Goal: Task Accomplishment & Management: Use online tool/utility

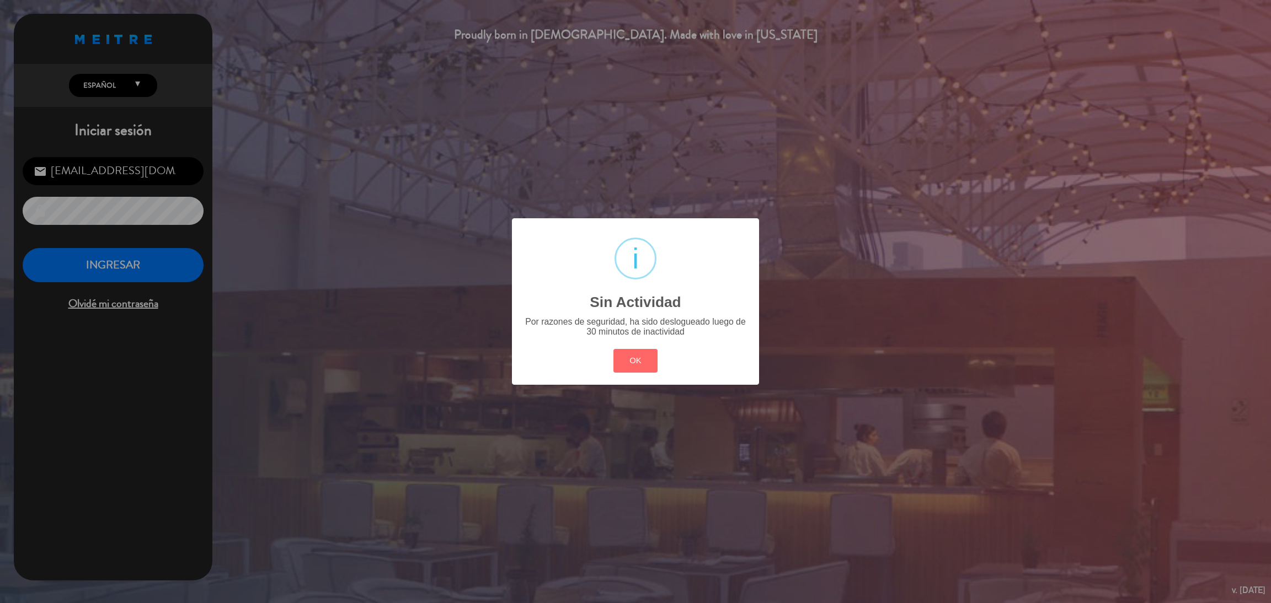
click at [636, 363] on button "OK" at bounding box center [635, 361] width 45 height 24
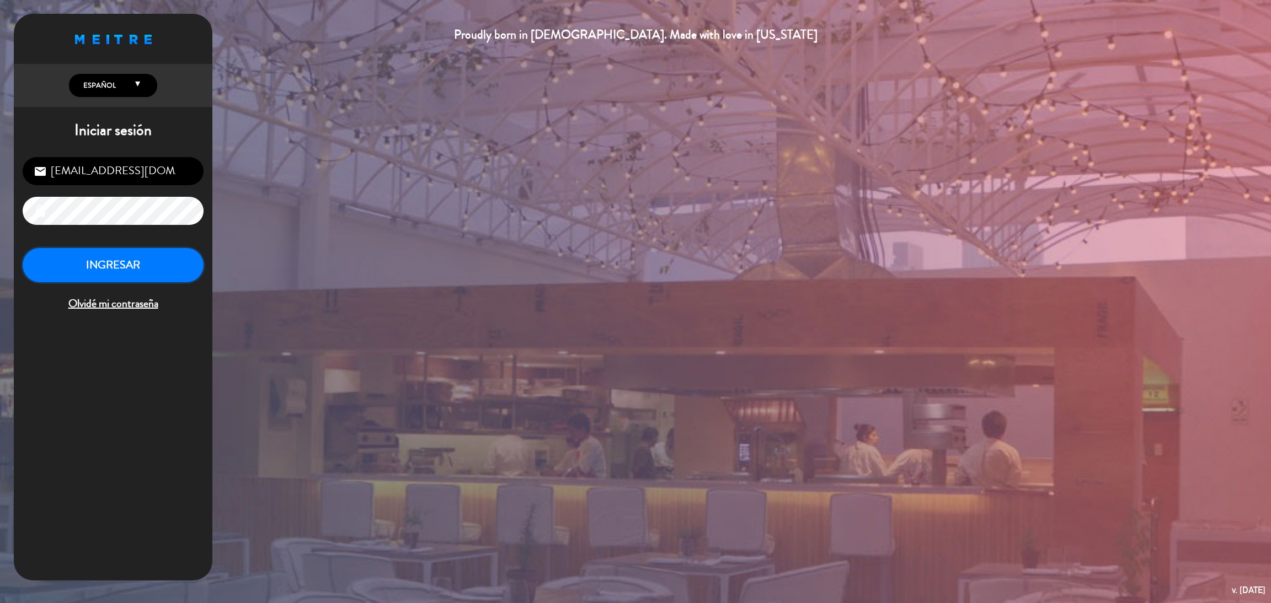
click at [167, 269] on button "INGRESAR" at bounding box center [113, 265] width 181 height 35
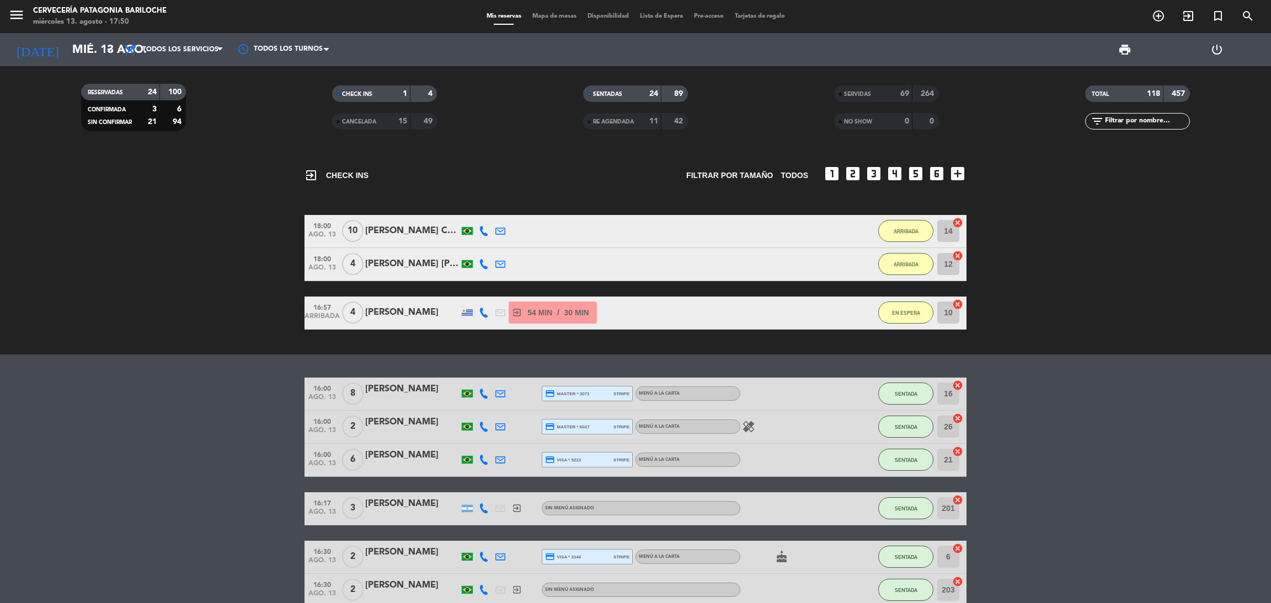
click at [230, 299] on bookings-row "18:00 ago. 13 10 [PERSON_NAME] Comin [PERSON_NAME] 5 MIN / 23:22 H sms ARRIBADA…" at bounding box center [635, 272] width 1271 height 115
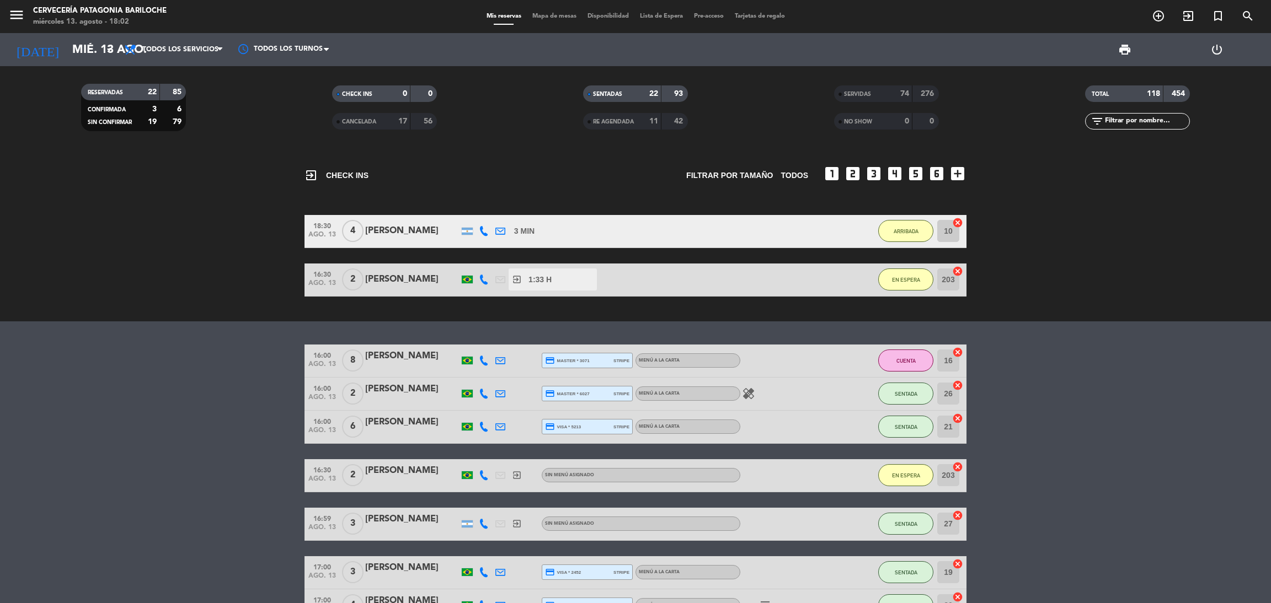
click at [260, 157] on div "exit_to_app CHECK INS Filtrar por tamaño TODOS looks_one looks_two looks_3 look…" at bounding box center [635, 235] width 1271 height 173
click at [556, 22] on div "menu Cervecería Patagonia Bariloche miércoles 13. agosto - 18:05 Mis reservas M…" at bounding box center [635, 16] width 1271 height 33
click at [552, 12] on div "Mis reservas Mapa de mesas Disponibilidad Lista de Espera Pre-acceso Tarjetas d…" at bounding box center [635, 17] width 309 height 10
click at [551, 15] on span "Mapa de mesas" at bounding box center [554, 16] width 55 height 6
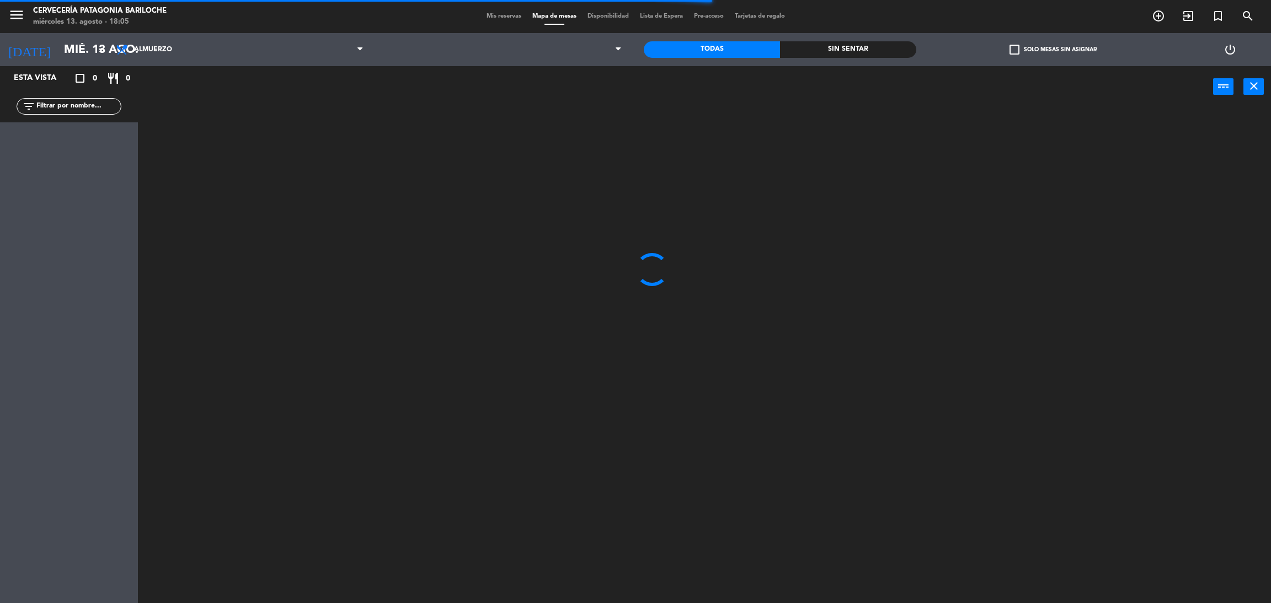
click at [98, 109] on input "text" at bounding box center [77, 106] width 85 height 12
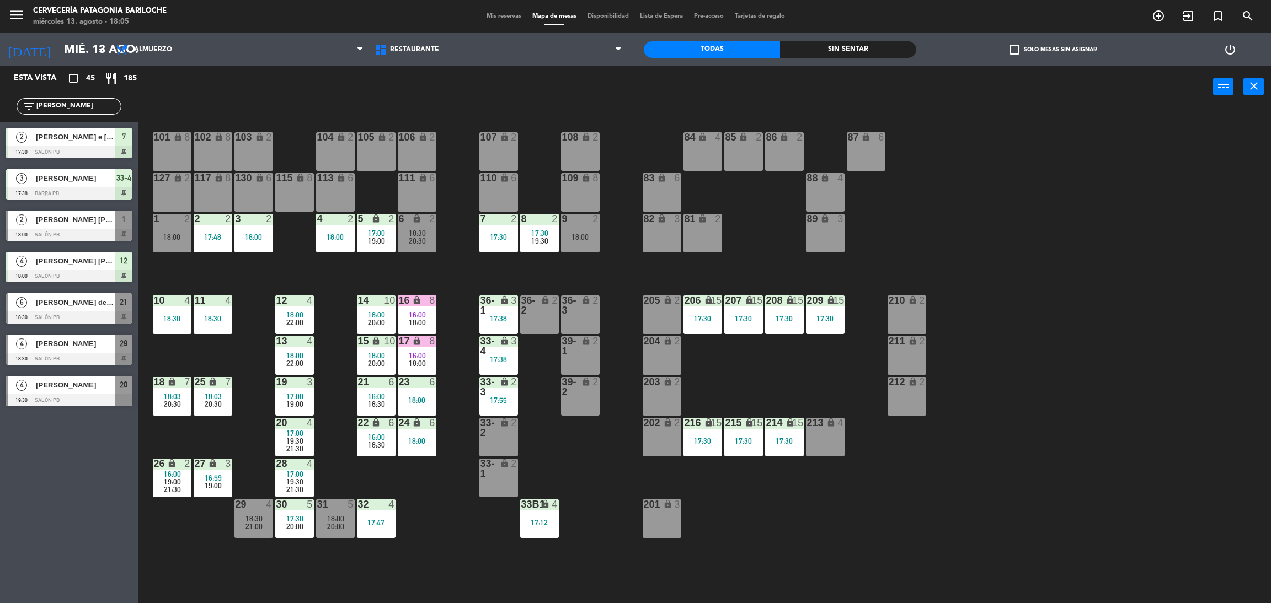
type input "[PERSON_NAME]"
click at [72, 467] on div "Esta vista crop_square 45 restaurant 185 filter_list [PERSON_NAME] 2 [PERSON_NA…" at bounding box center [69, 334] width 138 height 537
click at [84, 232] on div at bounding box center [69, 235] width 127 height 12
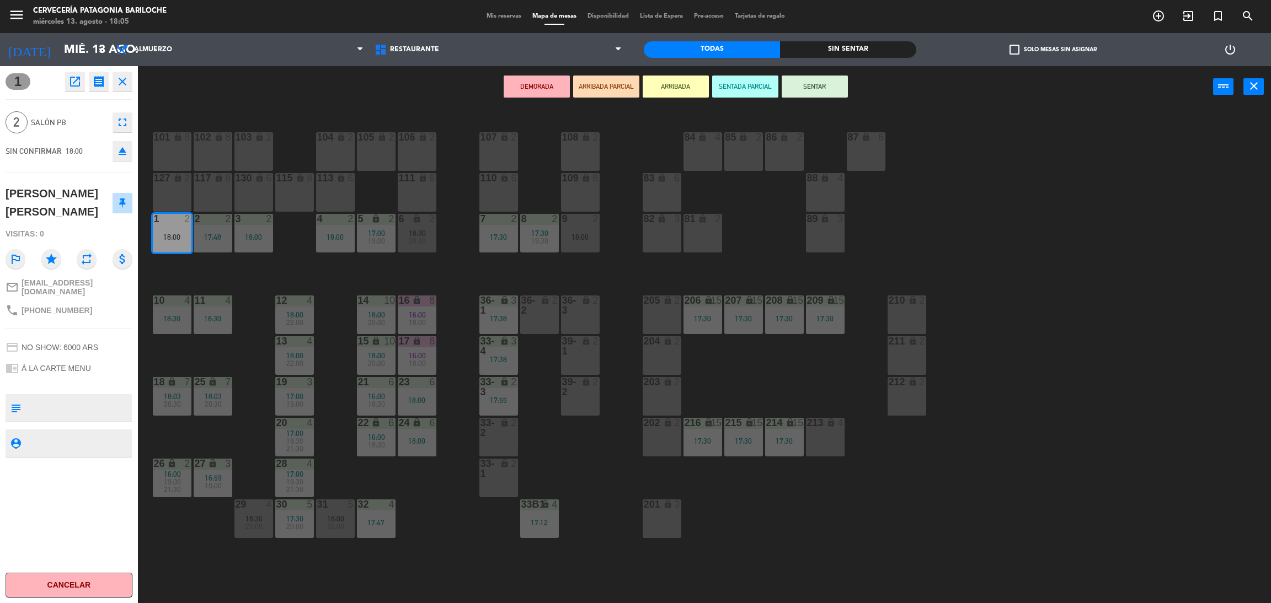
click at [661, 87] on button "ARRIBADA" at bounding box center [675, 87] width 66 height 22
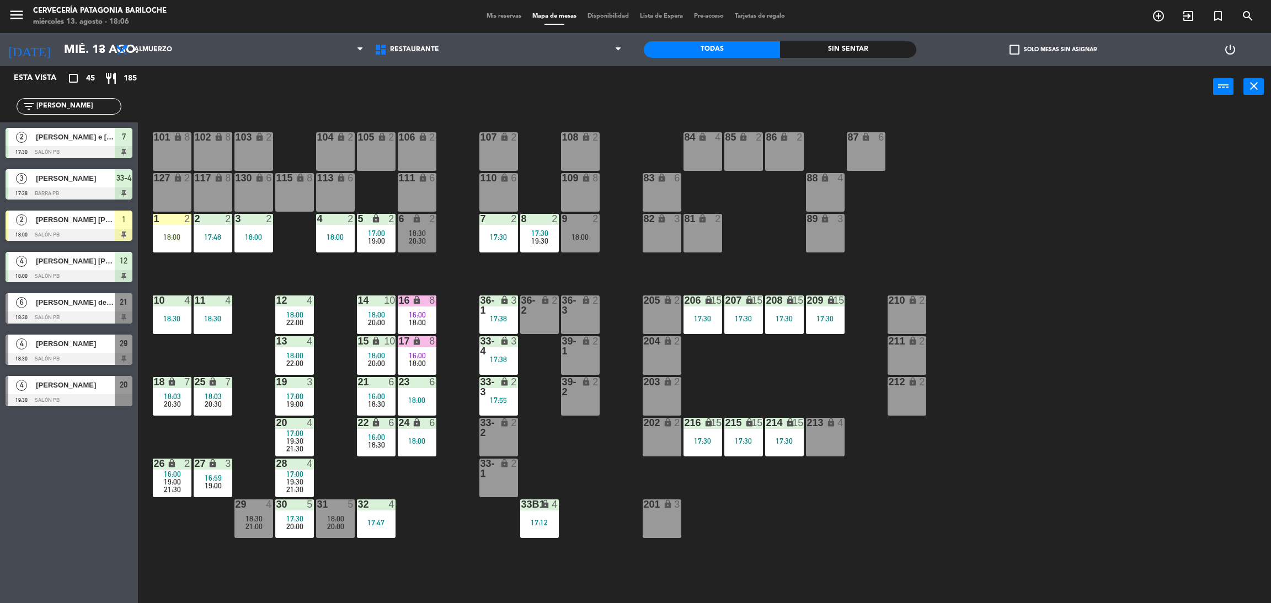
drag, startPoint x: 65, startPoint y: 104, endPoint x: 31, endPoint y: 81, distance: 41.3
click at [32, 97] on div "filter_list [PERSON_NAME]" at bounding box center [69, 106] width 138 height 32
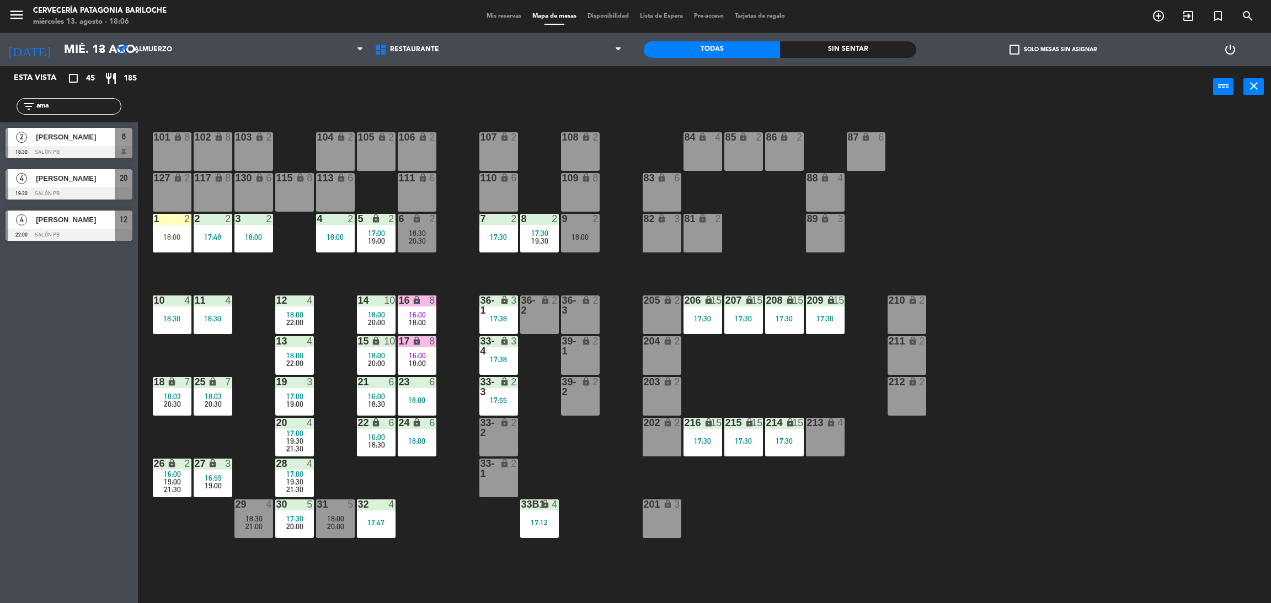
type input "ama"
click at [67, 312] on div "Esta vista crop_square 45 restaurant 185 filter_list ama 2 [PERSON_NAME] 18:30 …" at bounding box center [69, 334] width 138 height 537
click at [84, 140] on span "[PERSON_NAME]" at bounding box center [75, 137] width 79 height 12
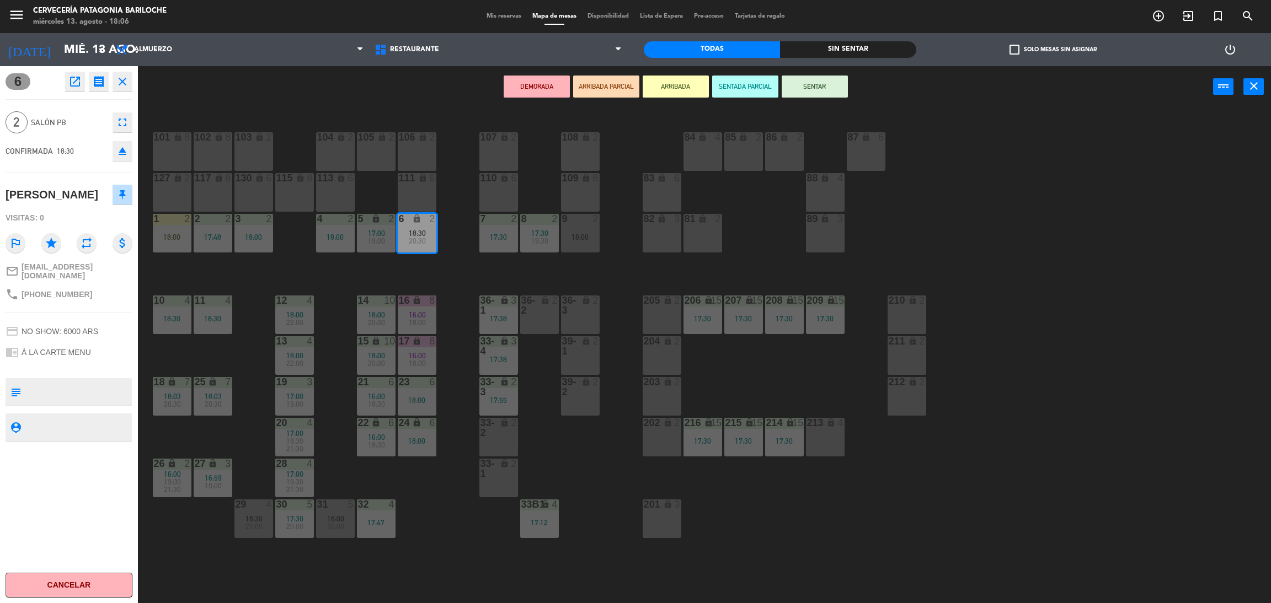
click at [666, 82] on button "ARRIBADA" at bounding box center [675, 87] width 66 height 22
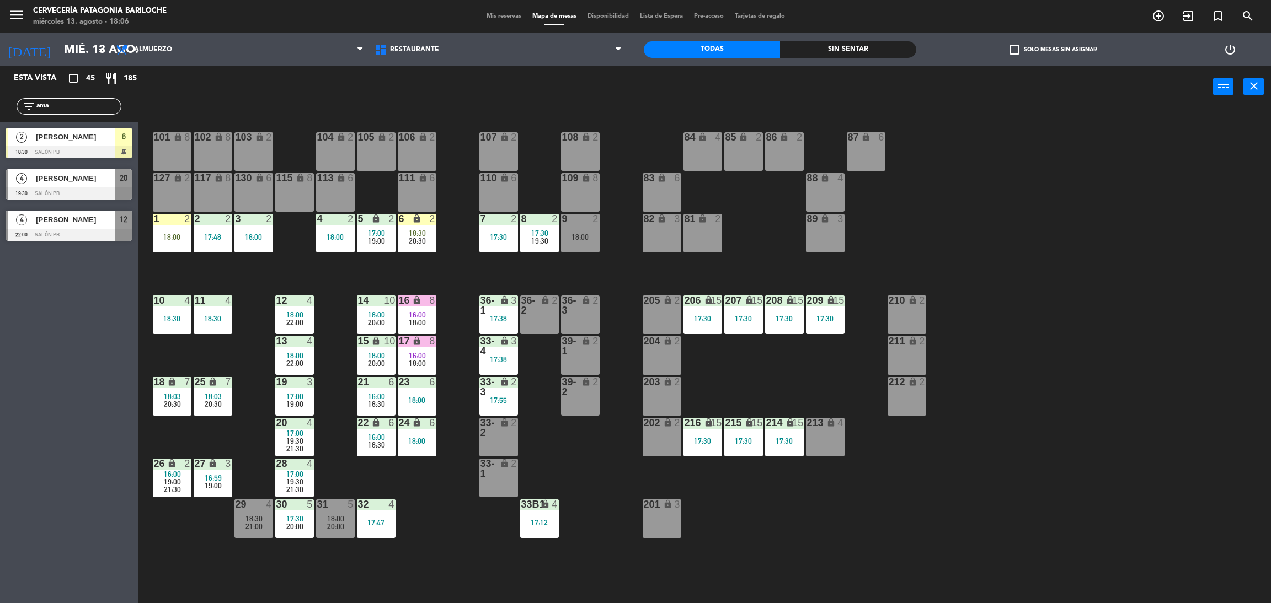
click at [452, 144] on div "101 lock 8 102 lock 8 104 lock 2 105 lock 2 106 lock 2 103 lock 2 107 lock 2 10…" at bounding box center [711, 361] width 1120 height 496
click at [595, 106] on div "power_input close" at bounding box center [675, 87] width 1075 height 42
click at [87, 110] on input "ama" at bounding box center [77, 106] width 85 height 12
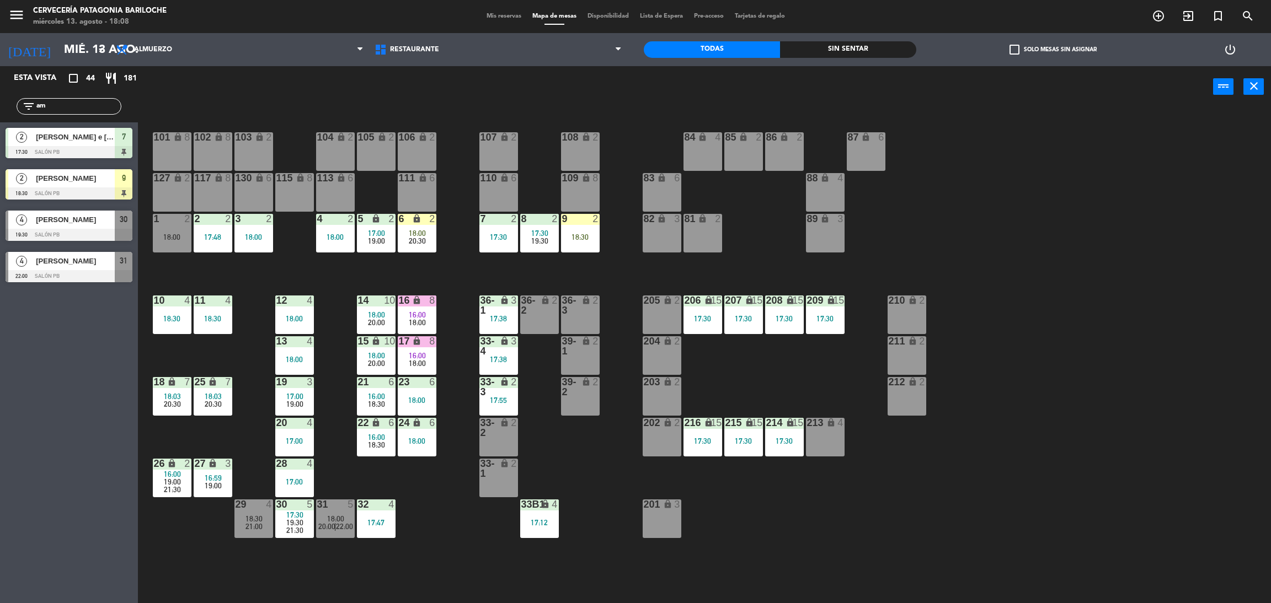
type input "a"
type input "gabri"
drag, startPoint x: 72, startPoint y: 287, endPoint x: 71, endPoint y: 269, distance: 18.8
click at [72, 287] on div "Esta vista crop_square 44 restaurant 181 filter_list gabri 2 [PERSON_NAME] 16:3…" at bounding box center [69, 334] width 138 height 537
click at [70, 181] on span "[PERSON_NAME]" at bounding box center [75, 179] width 79 height 12
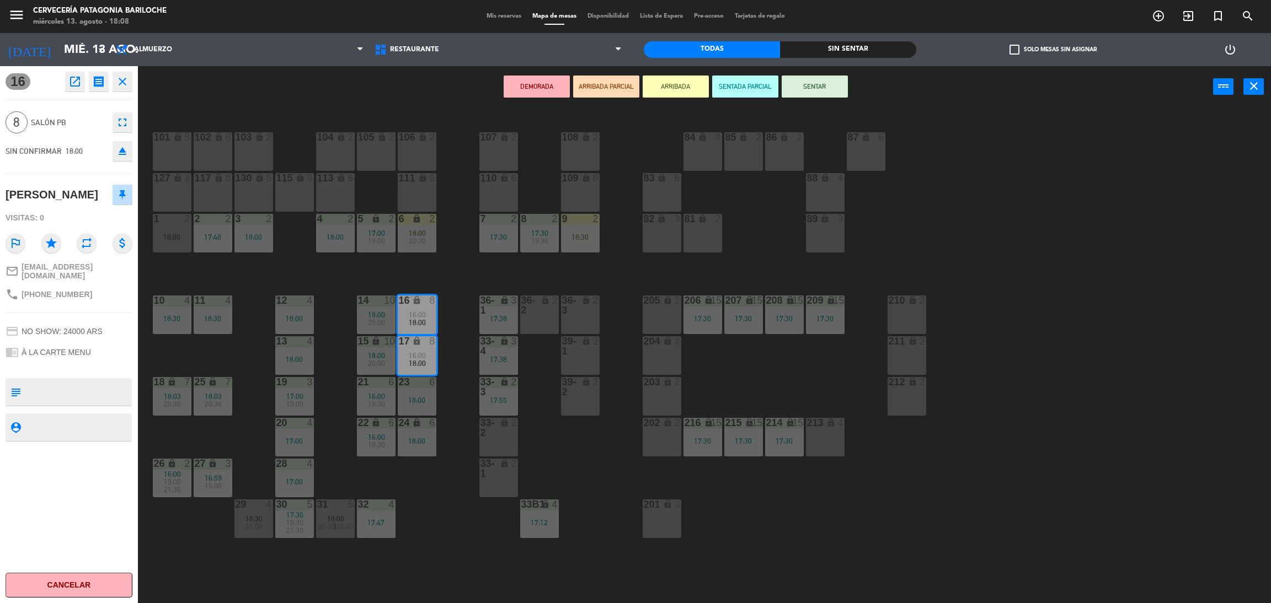
click at [686, 84] on button "ARRIBADA" at bounding box center [675, 87] width 66 height 22
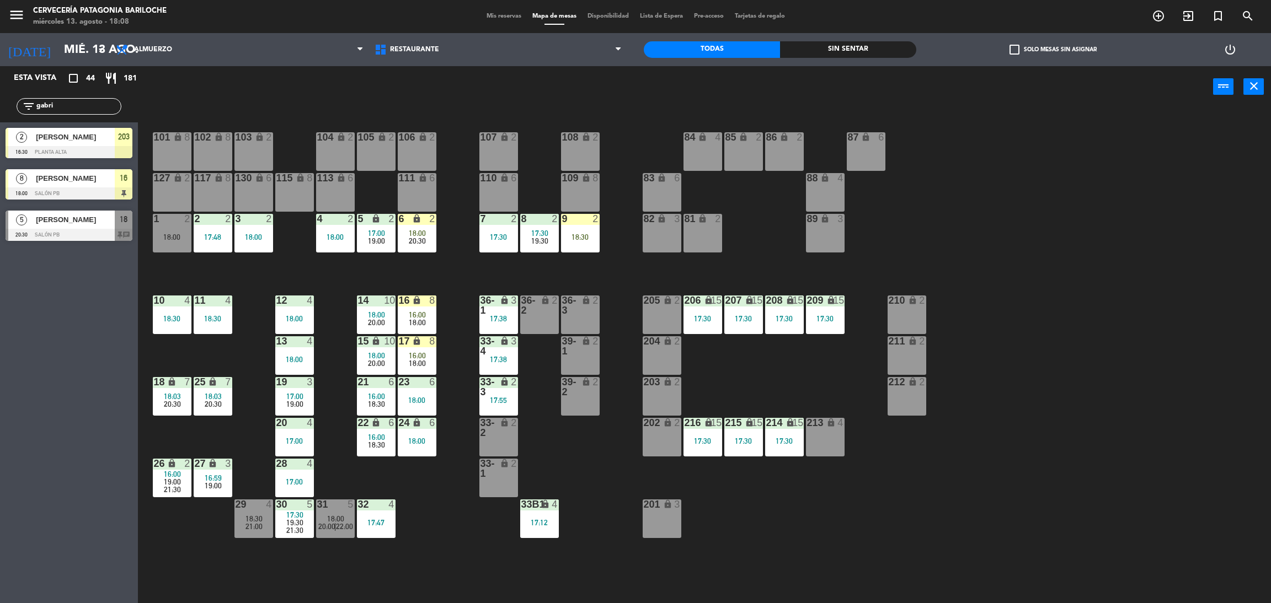
click at [445, 262] on div "101 lock 8 102 lock 8 104 lock 2 105 lock 2 106 lock 2 103 lock 2 107 lock 2 10…" at bounding box center [711, 361] width 1120 height 496
click at [349, 280] on div "101 lock 8 102 lock 8 104 lock 2 105 lock 2 106 lock 2 103 lock 2 107 lock 2 10…" at bounding box center [711, 361] width 1120 height 496
drag, startPoint x: 61, startPoint y: 104, endPoint x: 0, endPoint y: 104, distance: 61.2
click at [0, 104] on div "filter_list gabri" at bounding box center [69, 106] width 138 height 32
